Goal: Task Accomplishment & Management: Manage account settings

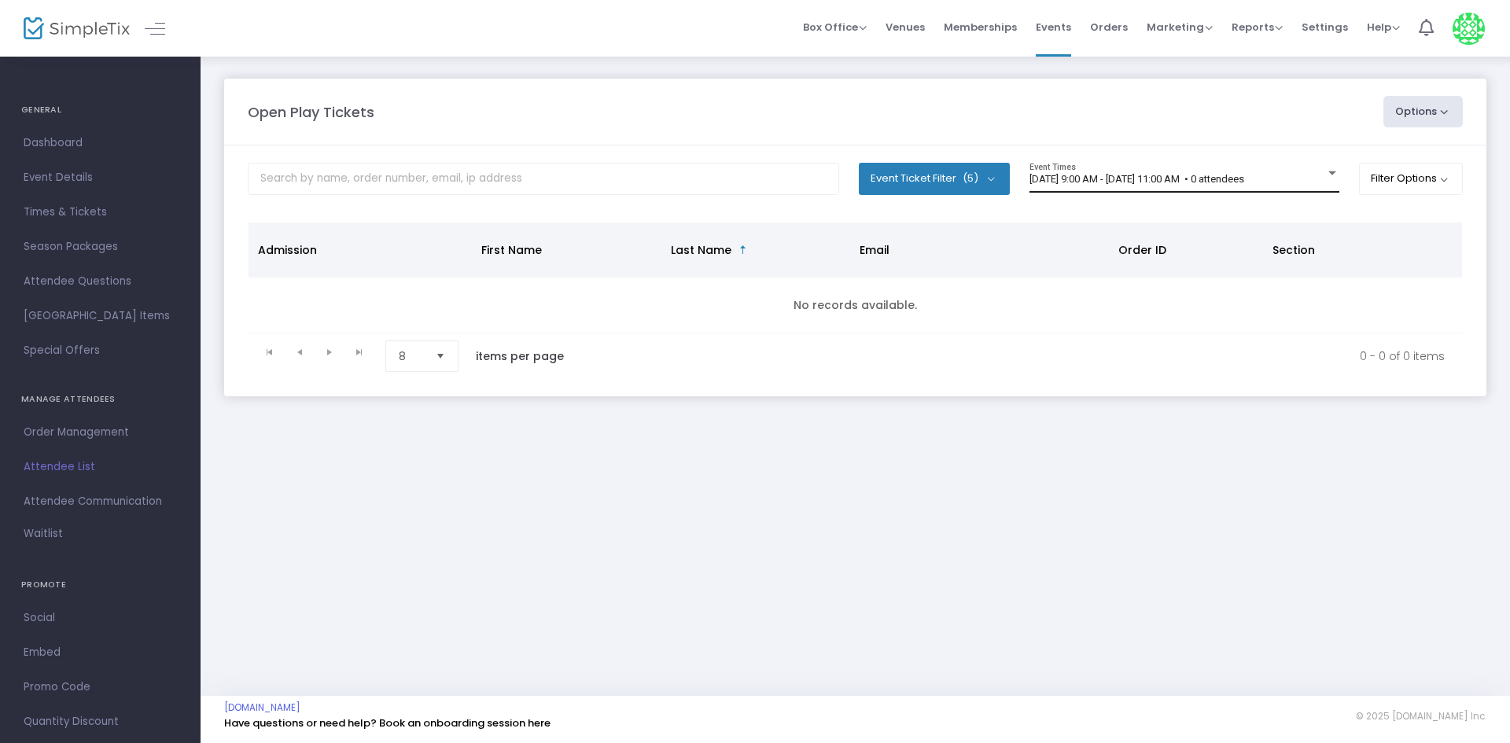
click at [1104, 188] on div "[DATE] 9:00 AM - [DATE] 11:00 AM • 0 attendees Event Times" at bounding box center [1185, 178] width 310 height 30
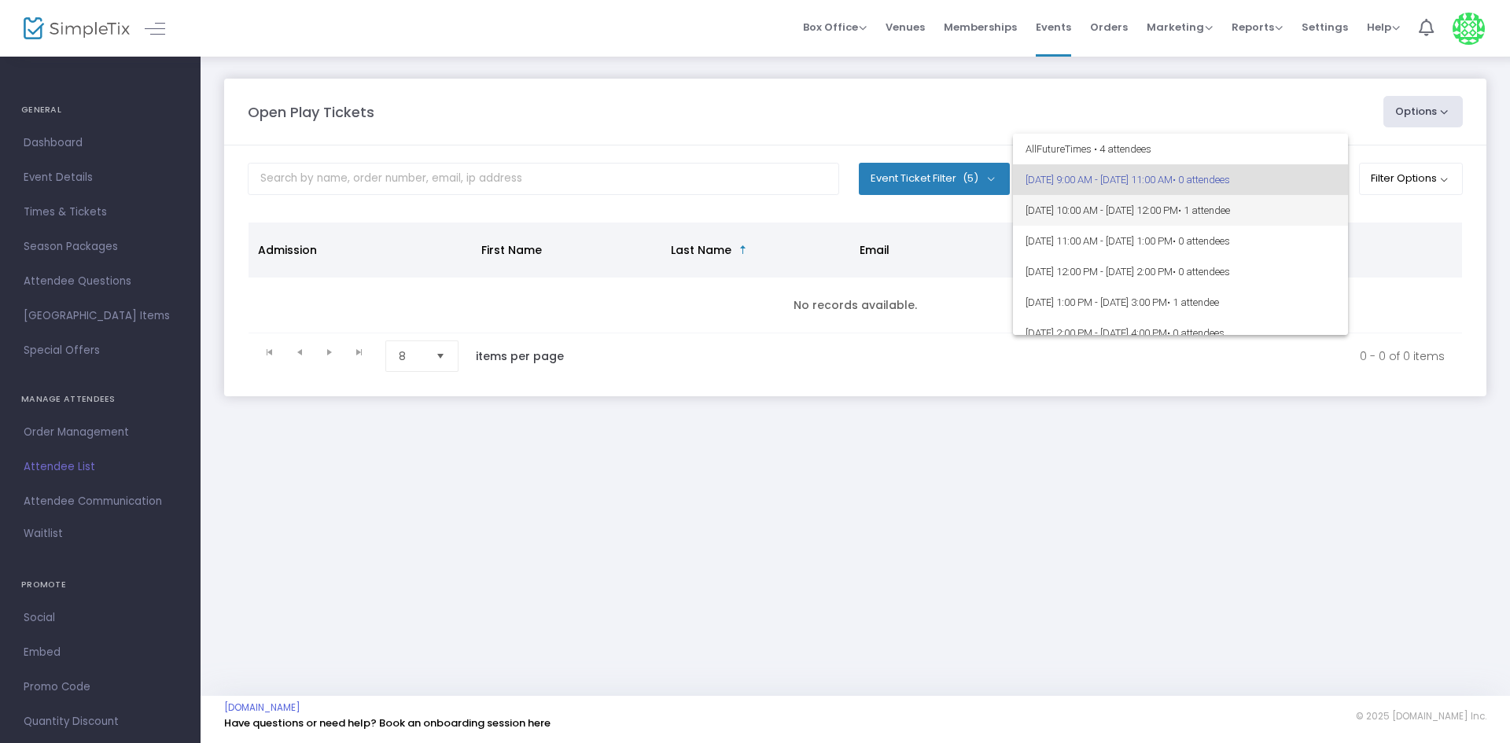
click at [1230, 216] on span "• 1 attendee" at bounding box center [1204, 211] width 52 height 12
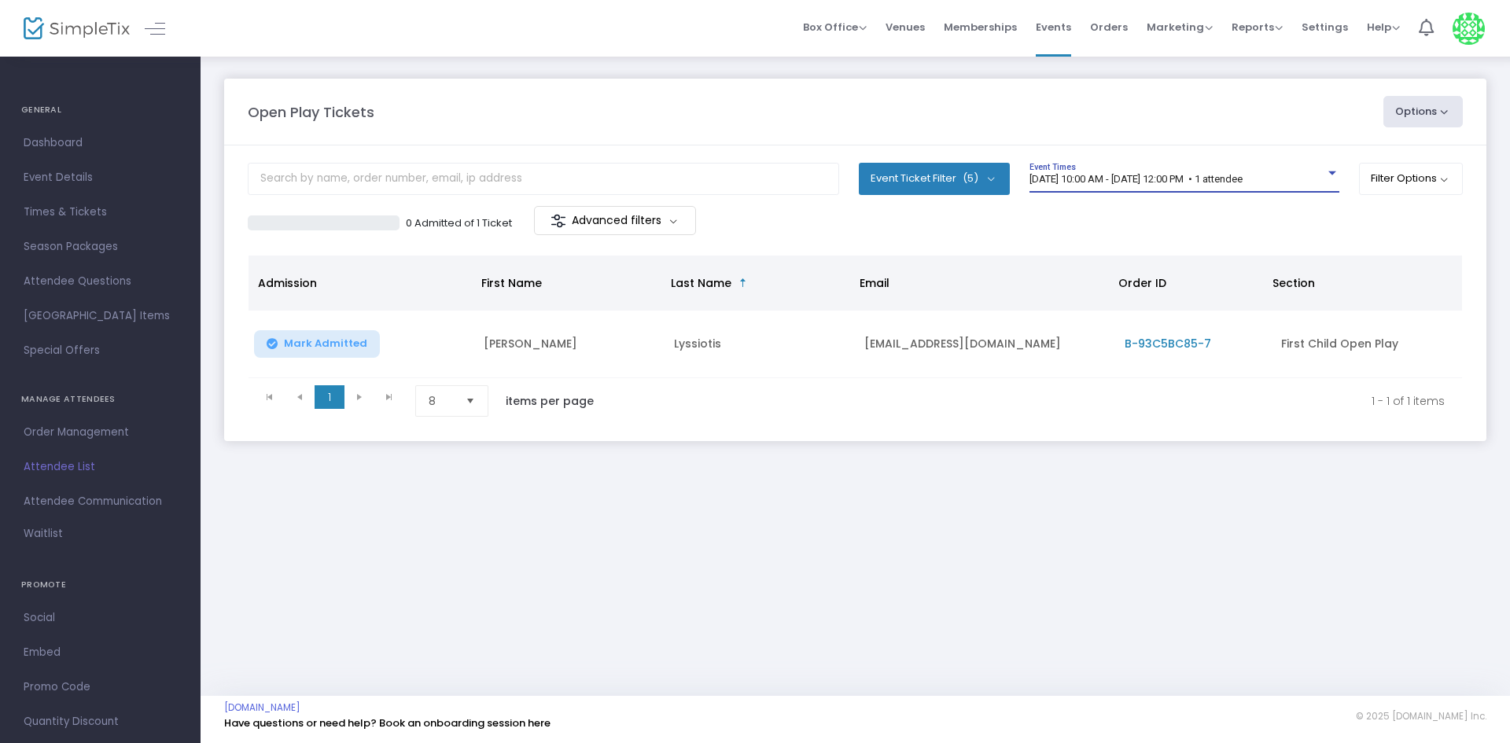
click at [1088, 181] on span "[DATE] 10:00 AM - [DATE] 12:00 PM • 1 attendee" at bounding box center [1136, 179] width 213 height 12
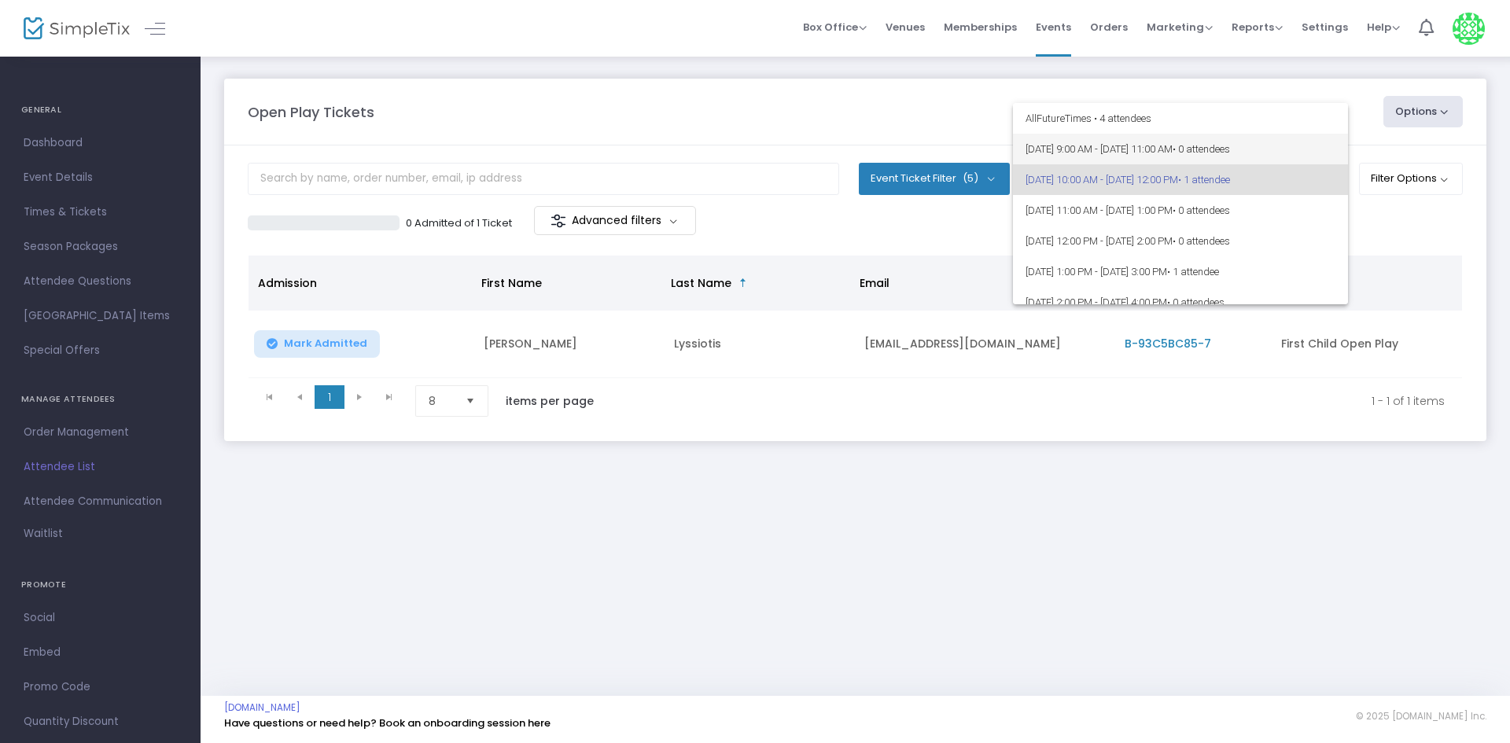
click at [1102, 159] on span "[DATE] 9:00 AM - [DATE] 11:00 AM • 0 attendees" at bounding box center [1181, 149] width 310 height 31
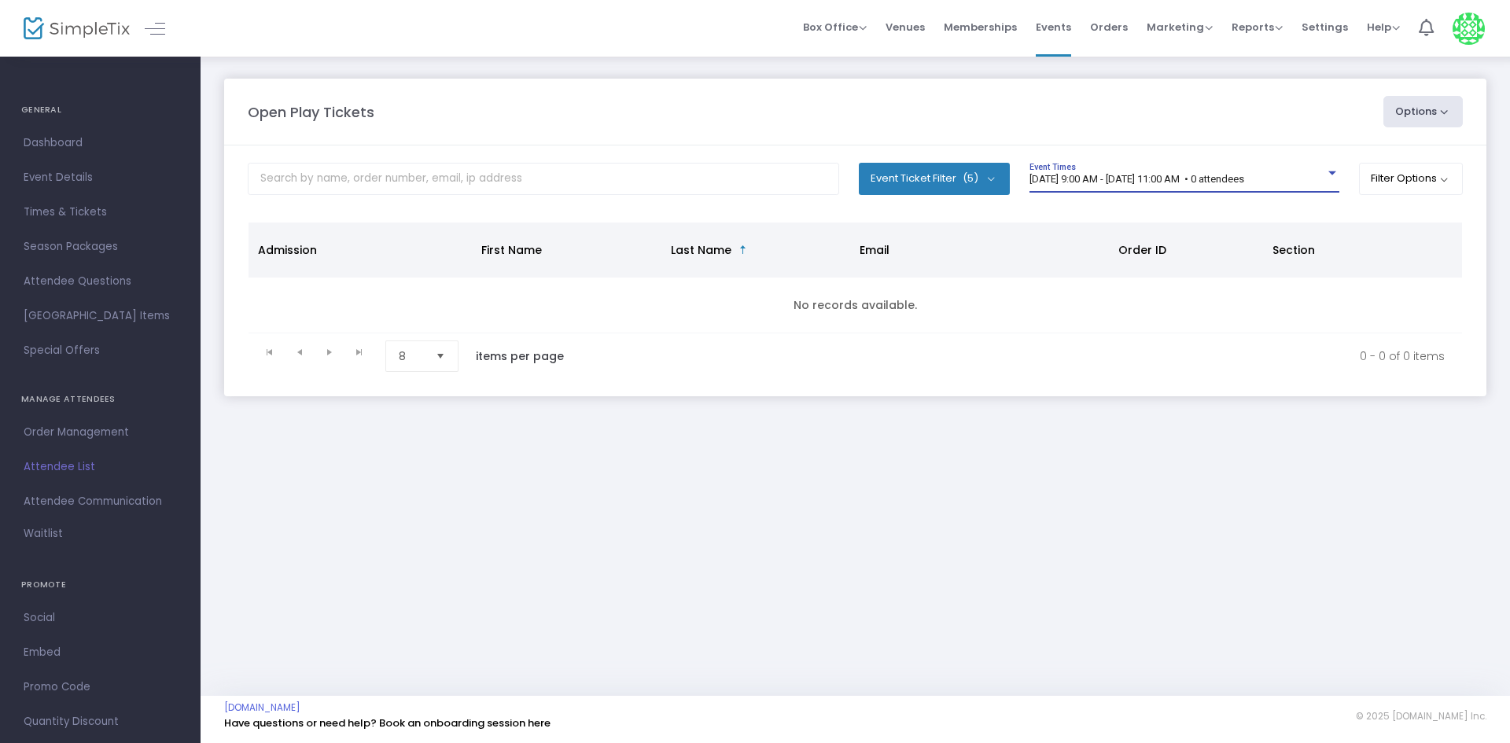
click at [1158, 218] on m-panel-content "Event Ticket Filter (5) Select All First Child Open Play Additional Child Open …" at bounding box center [855, 271] width 1262 height 251
